Goal: Check status: Check status

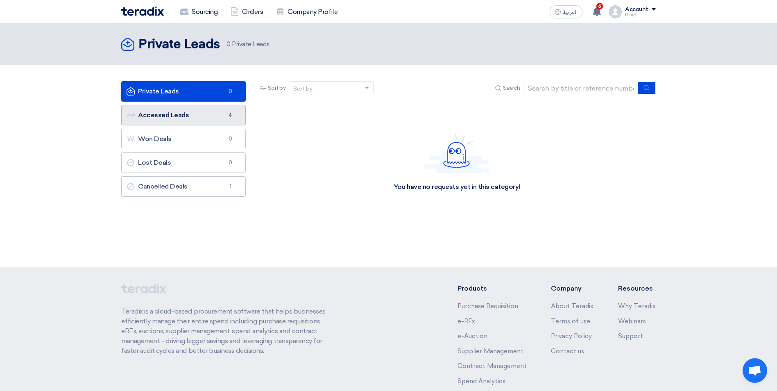
click at [187, 111] on link "Accessed Leads Accessed Leads 4" at bounding box center [183, 115] width 125 height 20
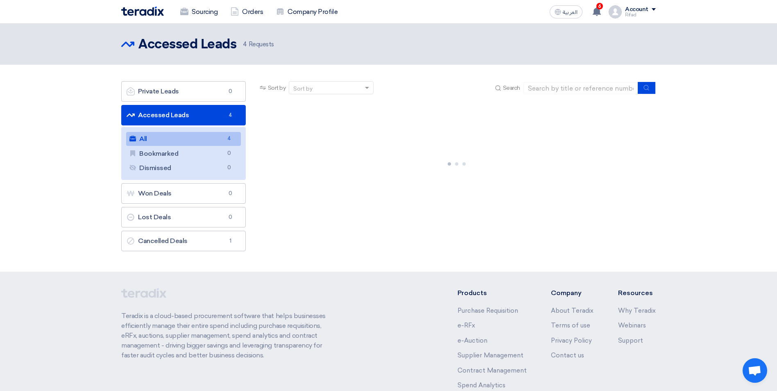
click at [184, 141] on link "All All 4" at bounding box center [183, 139] width 115 height 14
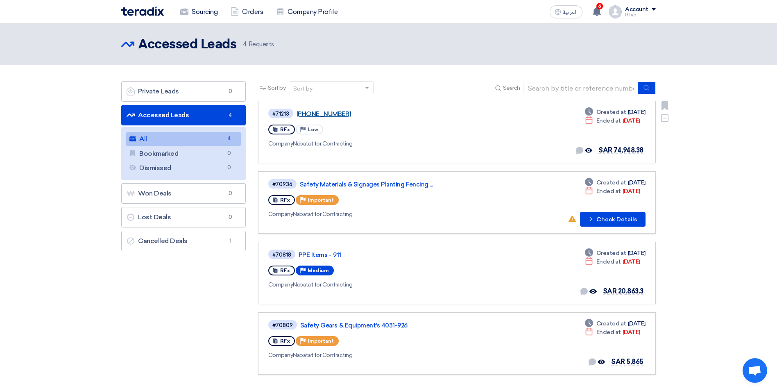
click at [311, 114] on link "[PHONE_NUMBER]" at bounding box center [399, 113] width 205 height 7
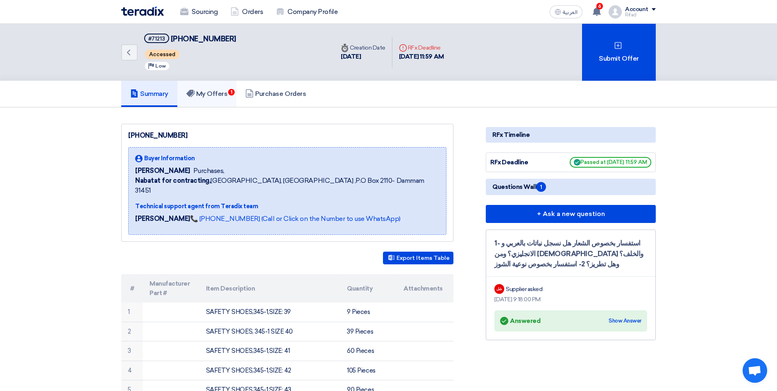
click at [225, 100] on link "My Offers 1" at bounding box center [206, 94] width 59 height 26
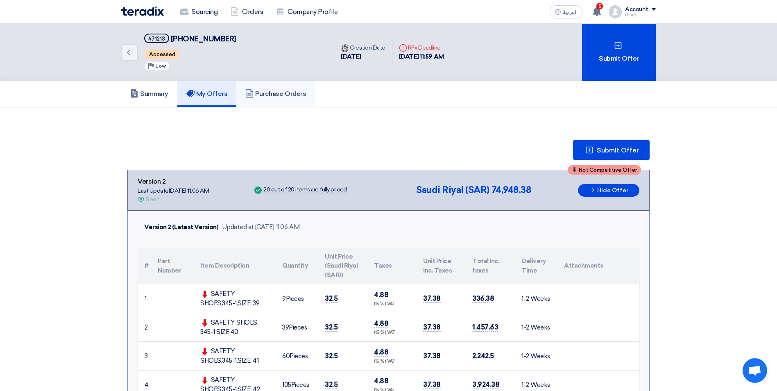
click at [291, 89] on link "Purchase Orders" at bounding box center [275, 94] width 79 height 26
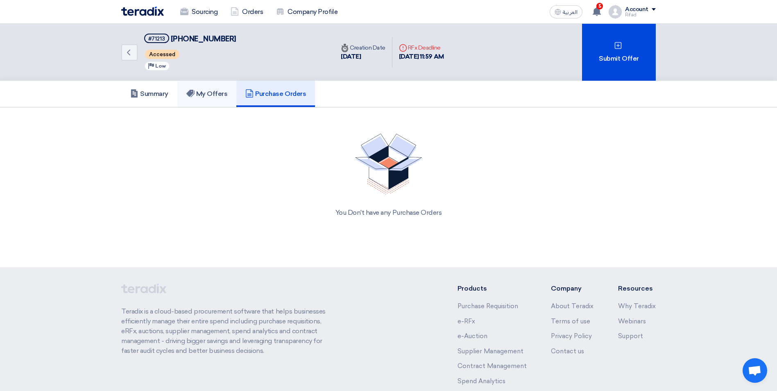
click at [218, 97] on h5 "My Offers" at bounding box center [206, 94] width 41 height 8
